Goal: Entertainment & Leisure: Consume media (video, audio)

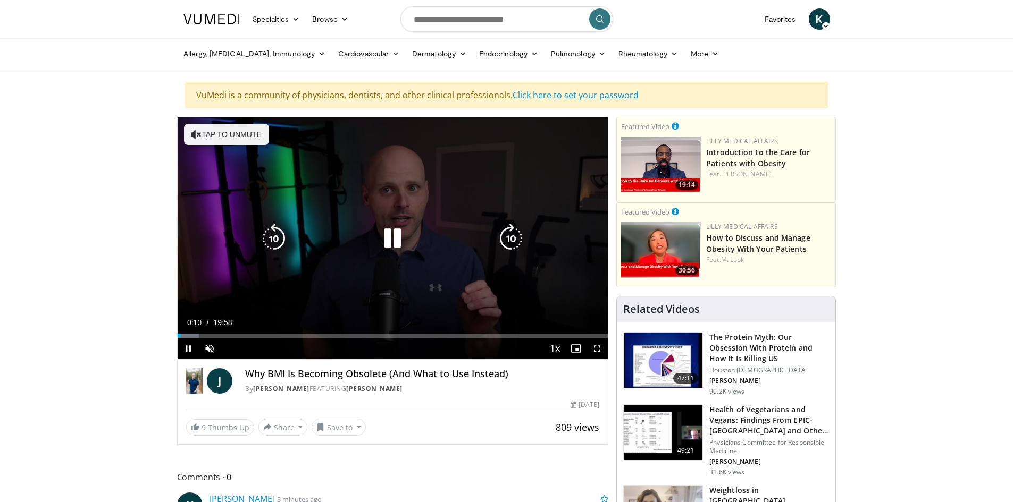
click at [242, 130] on button "Tap to unmute" at bounding box center [226, 134] width 85 height 21
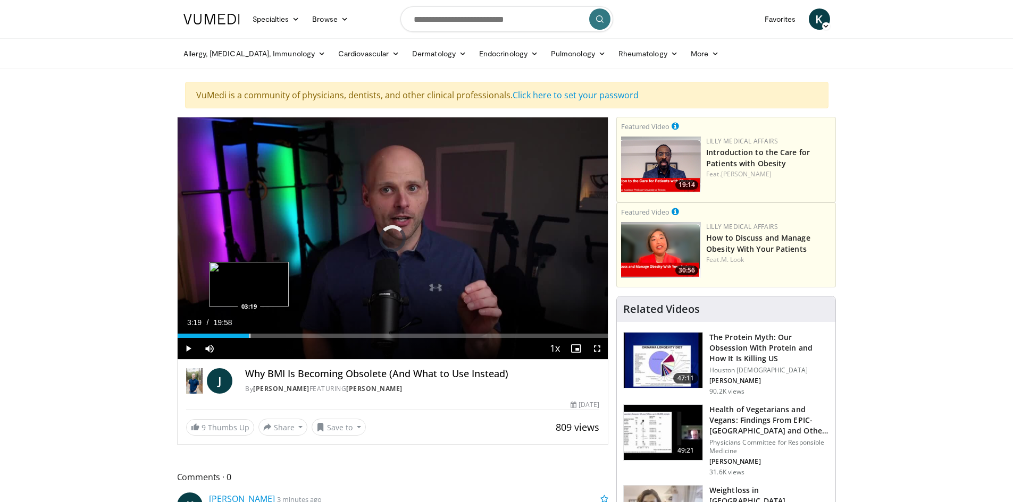
click at [249, 336] on div "Progress Bar" at bounding box center [249, 336] width 1 height 4
click at [273, 337] on div "Progress Bar" at bounding box center [273, 336] width 1 height 4
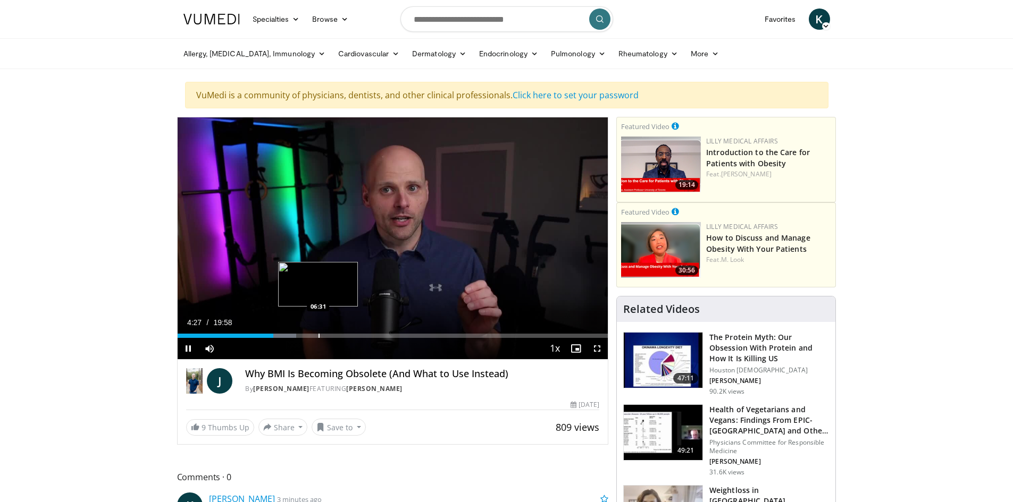
click at [318, 337] on div "Progress Bar" at bounding box center [318, 336] width 1 height 4
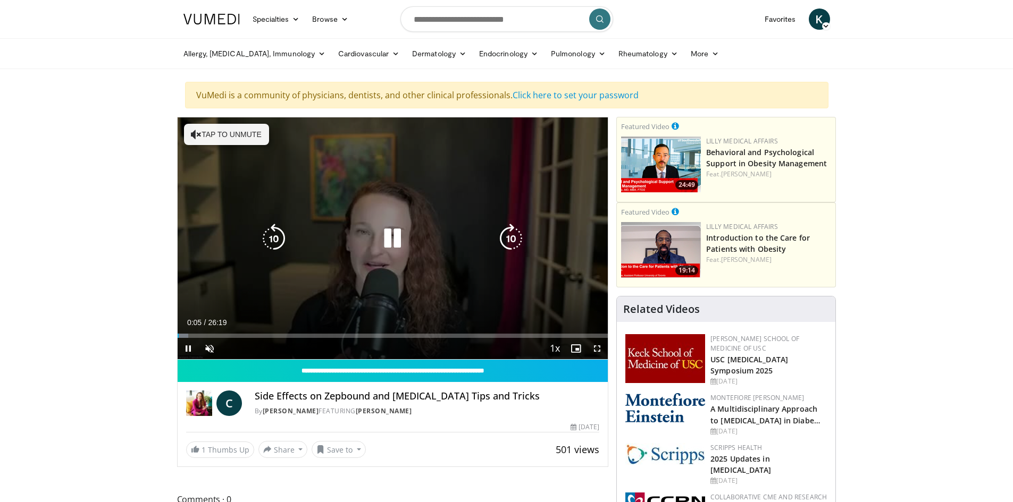
drag, startPoint x: 199, startPoint y: 132, endPoint x: 221, endPoint y: 184, distance: 56.5
click at [199, 132] on icon "Video Player" at bounding box center [196, 134] width 11 height 11
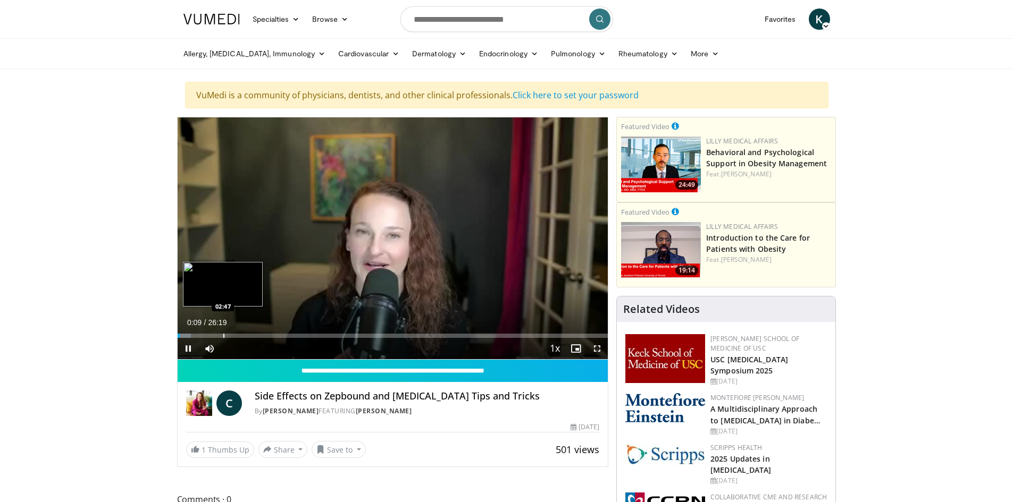
click at [223, 336] on div "Progress Bar" at bounding box center [223, 336] width 1 height 4
